Goal: Transaction & Acquisition: Download file/media

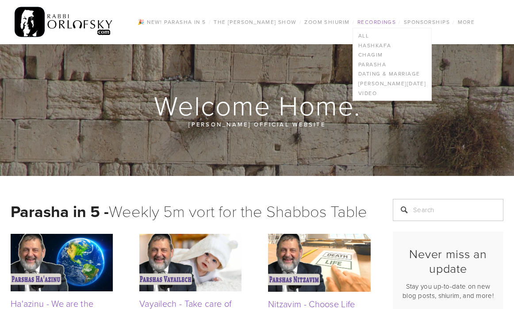
click at [389, 23] on link "Recordings" at bounding box center [376, 21] width 44 height 11
click at [378, 34] on link "All" at bounding box center [392, 36] width 78 height 10
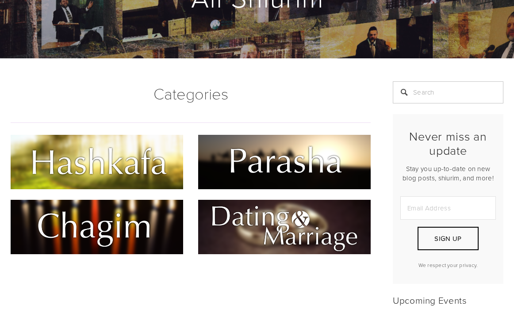
scroll to position [112, 0]
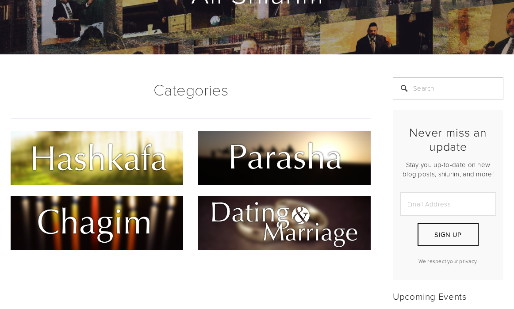
click at [240, 222] on img at bounding box center [284, 223] width 172 height 54
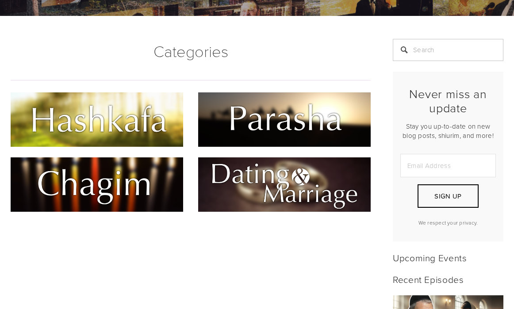
scroll to position [152, 0]
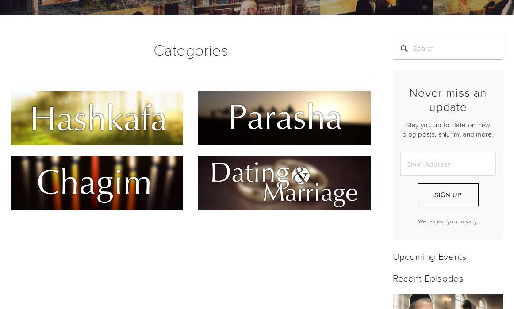
click at [147, 112] on img at bounding box center [97, 118] width 172 height 54
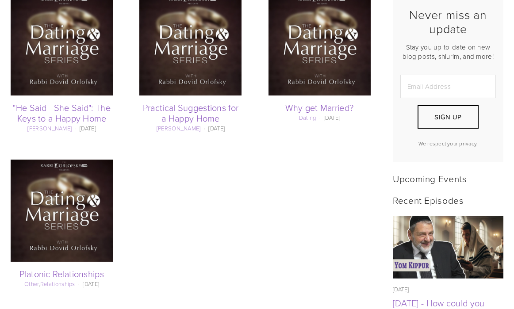
scroll to position [231, 0]
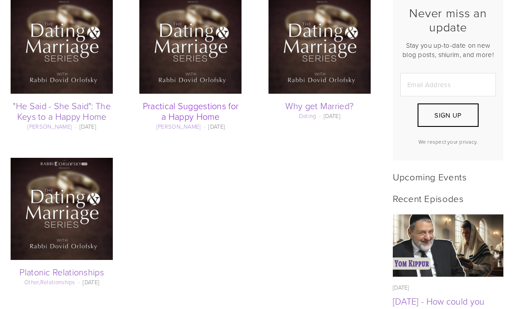
click at [229, 110] on link "Practical Suggestions for a Happy Home" at bounding box center [191, 110] width 96 height 23
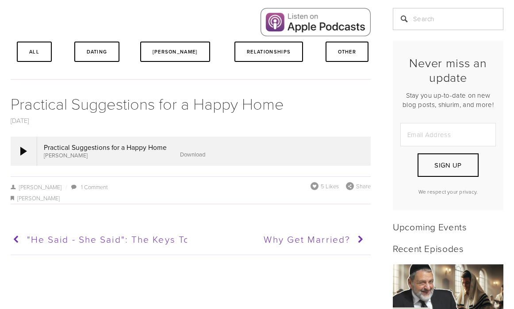
scroll to position [192, 0]
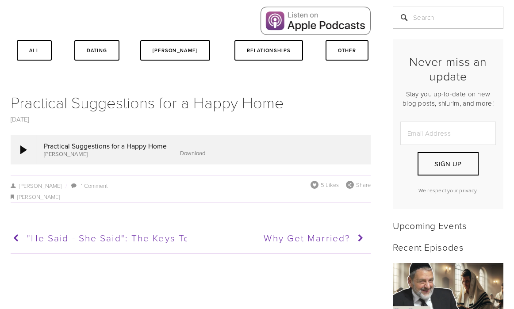
click at [195, 154] on link "Download" at bounding box center [192, 153] width 25 height 8
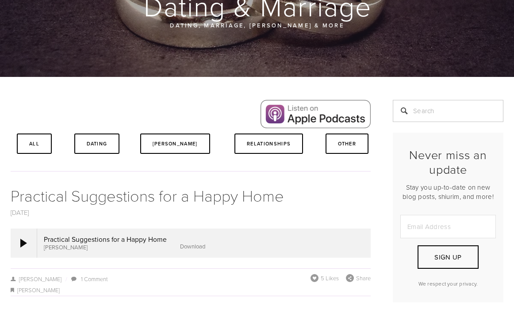
scroll to position [106, 0]
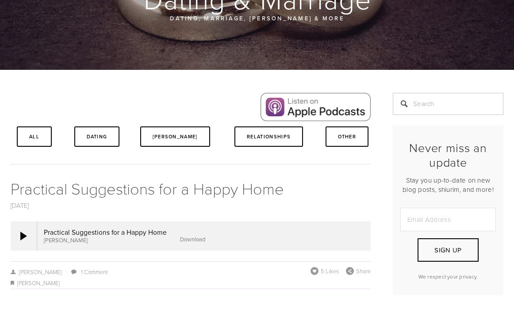
click at [192, 239] on link "Download" at bounding box center [192, 239] width 25 height 8
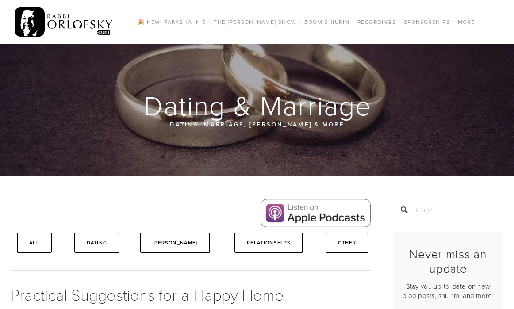
scroll to position [0, 0]
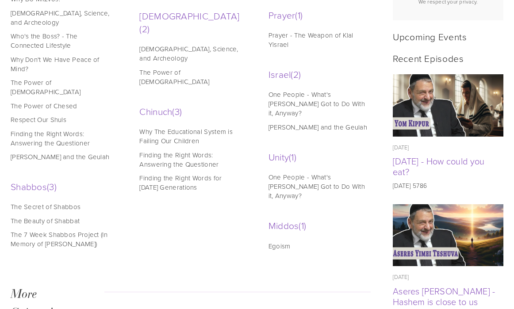
scroll to position [425, 0]
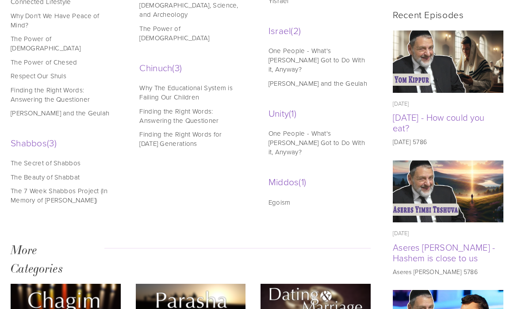
click at [272, 198] on link "Egoism" at bounding box center [318, 202] width 100 height 9
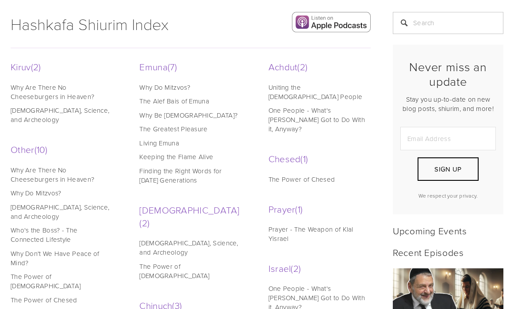
scroll to position [187, 0]
click at [44, 111] on link "Tanach, Science, and Archeology" at bounding box center [61, 115] width 100 height 19
click at [51, 95] on link "Why Are There No Cheeseburgers in Heaven?" at bounding box center [61, 92] width 100 height 19
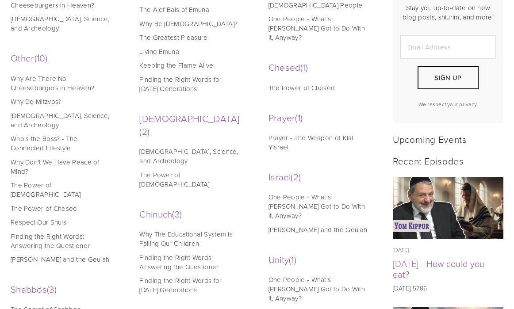
scroll to position [266, 0]
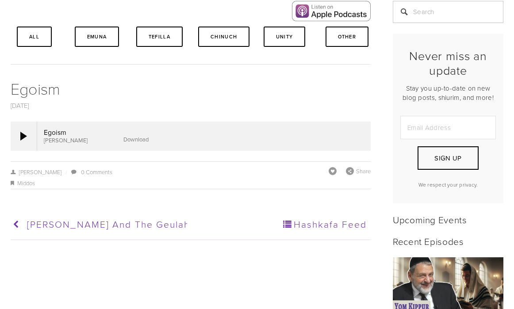
scroll to position [251, 0]
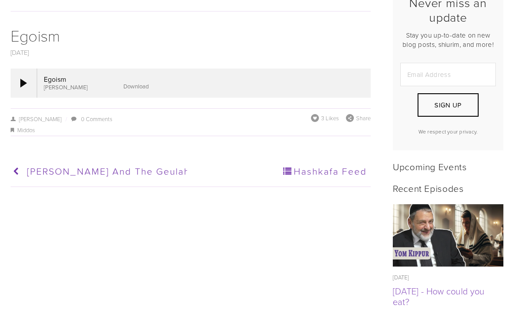
click at [133, 86] on link "Download" at bounding box center [135, 86] width 25 height 8
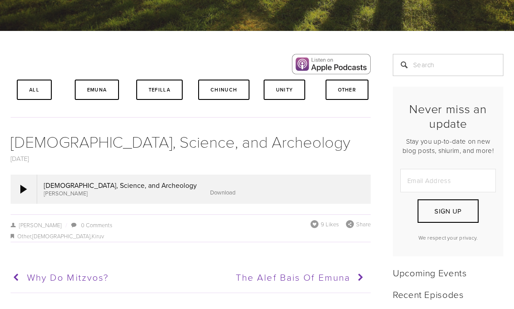
scroll to position [177, 0]
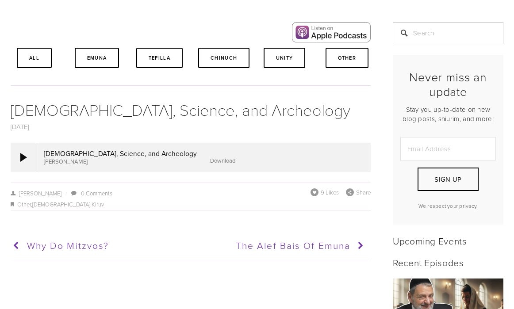
click at [210, 160] on link "Download" at bounding box center [222, 160] width 25 height 8
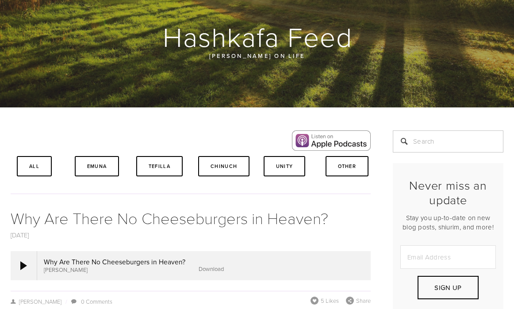
scroll to position [121, 0]
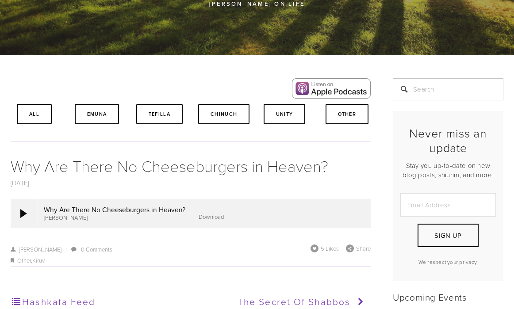
click at [202, 218] on link "Download" at bounding box center [210, 217] width 25 height 8
